Goal: Information Seeking & Learning: Learn about a topic

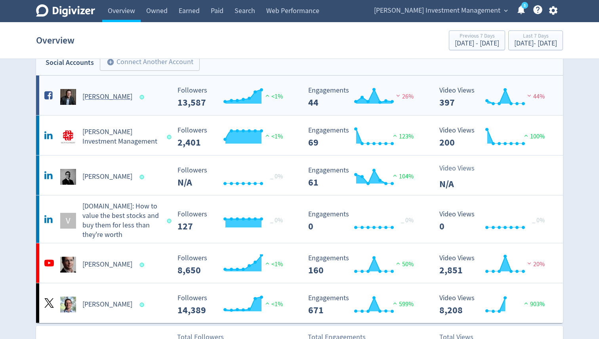
scroll to position [16, 0]
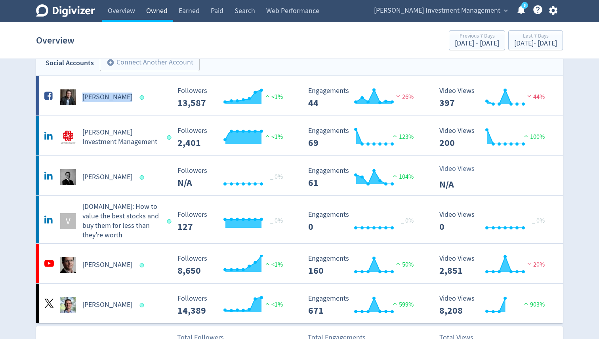
click at [162, 15] on link "Owned" at bounding box center [157, 11] width 32 height 22
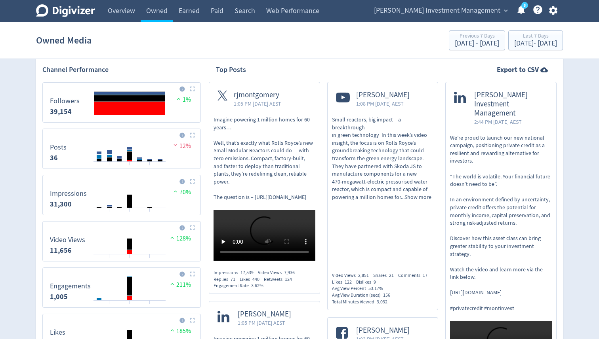
scroll to position [291, 0]
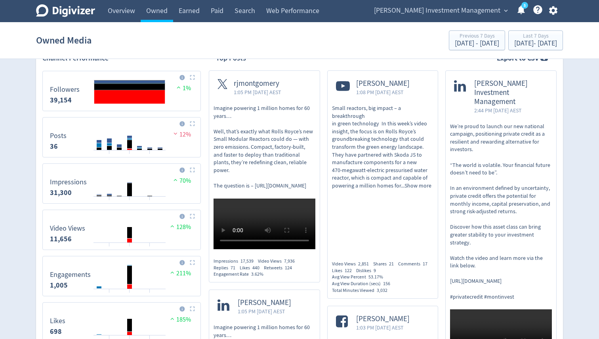
click at [265, 83] on span "rjmontgomery" at bounding box center [258, 83] width 48 height 9
click at [423, 182] on span "Show more" at bounding box center [417, 185] width 27 height 7
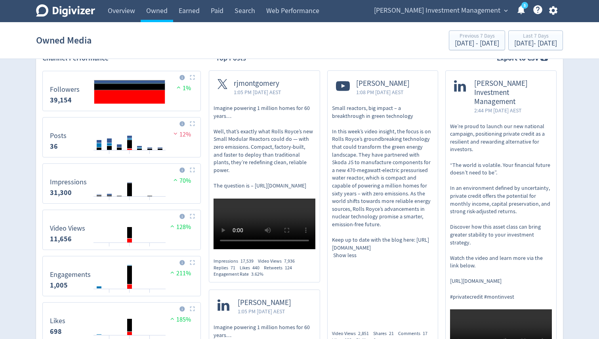
click at [397, 126] on span "Small reactors, big impact – a breakthrough in green technology In this week’s …" at bounding box center [383, 178] width 102 height 147
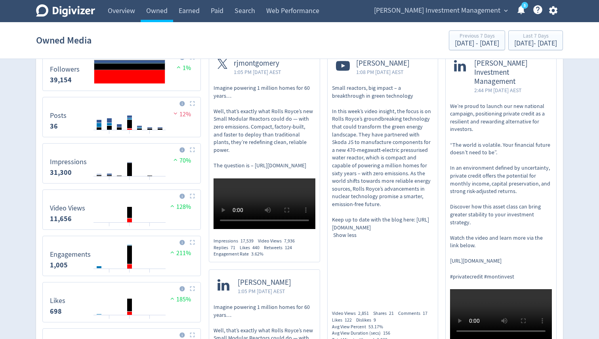
scroll to position [305, 0]
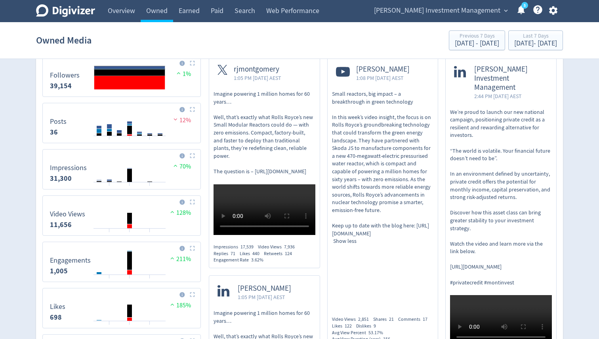
click at [514, 204] on p "We’re proud to launch our new national campaign, positioning private credit as …" at bounding box center [501, 198] width 102 height 179
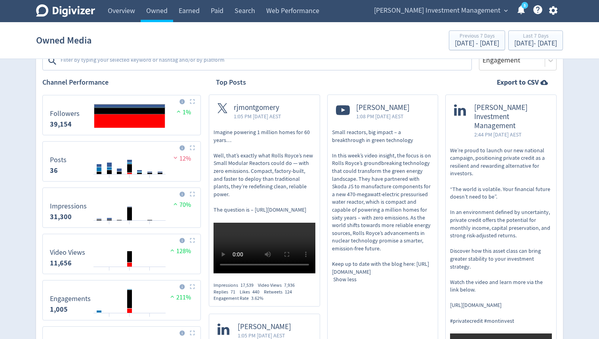
scroll to position [267, 0]
